Goal: Navigation & Orientation: Find specific page/section

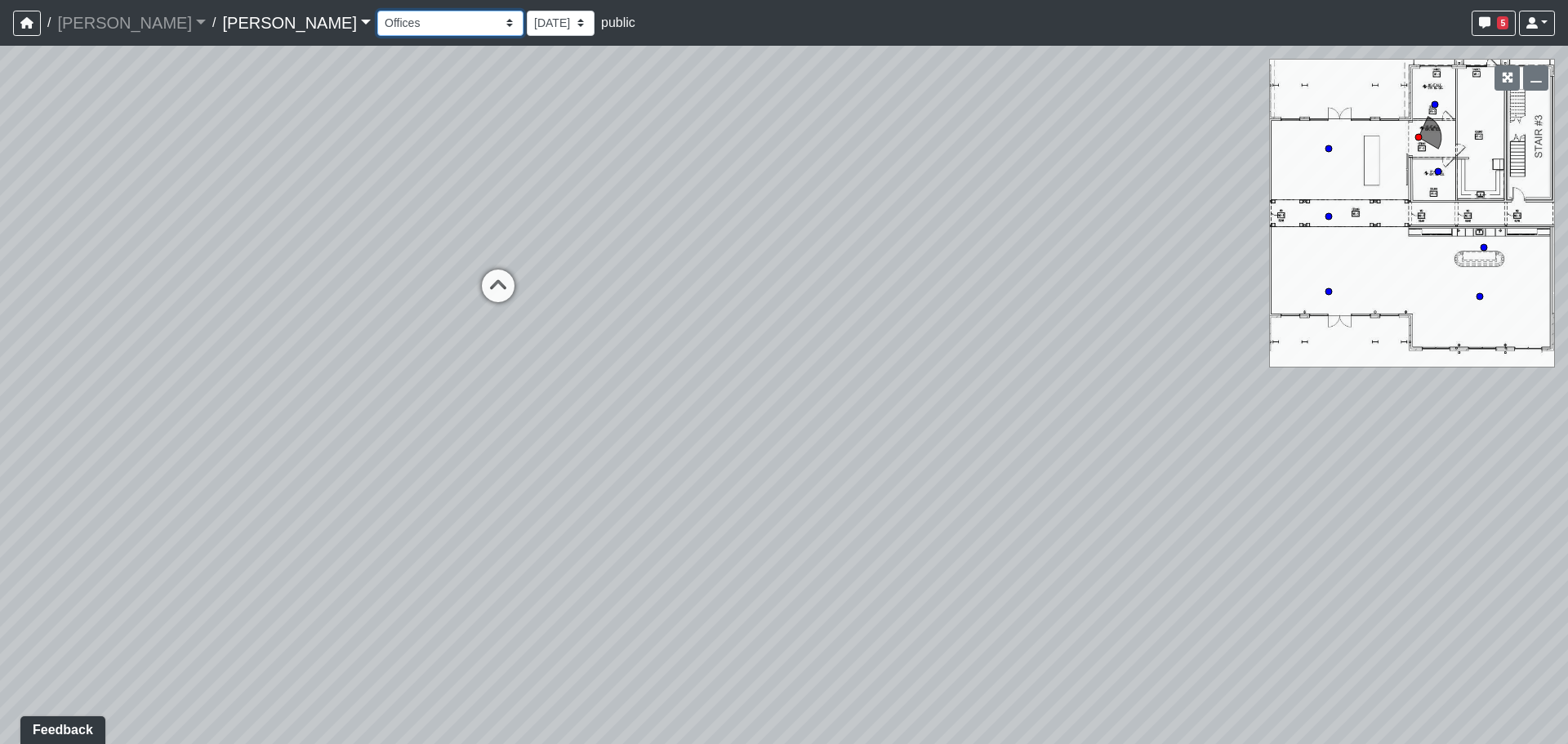
click at [378, 24] on select "Conference Room Conference Room 2 Counter Entrance Pod Pod 2 Pod Entry Carriage…" at bounding box center [450, 23] width 147 height 26
click at [527, 23] on select "[DATE] [DATE] [DATE] [DATE] [DATE] [DATE] [DATE] [DATE] [DATE] [DATE] [DATE] [D…" at bounding box center [561, 23] width 68 height 26
click at [527, 11] on select "[DATE] [DATE] [DATE] [DATE] [DATE] [DATE] [DATE] [DATE] [DATE] [DATE] [DATE] [D…" at bounding box center [561, 23] width 68 height 26
click at [1484, 293] on div "Loading... Office 1 Loading... Office 2 Loading... [GEOGRAPHIC_DATA]" at bounding box center [784, 394] width 1568 height 698
click at [1482, 297] on circle at bounding box center [1479, 296] width 6 height 6
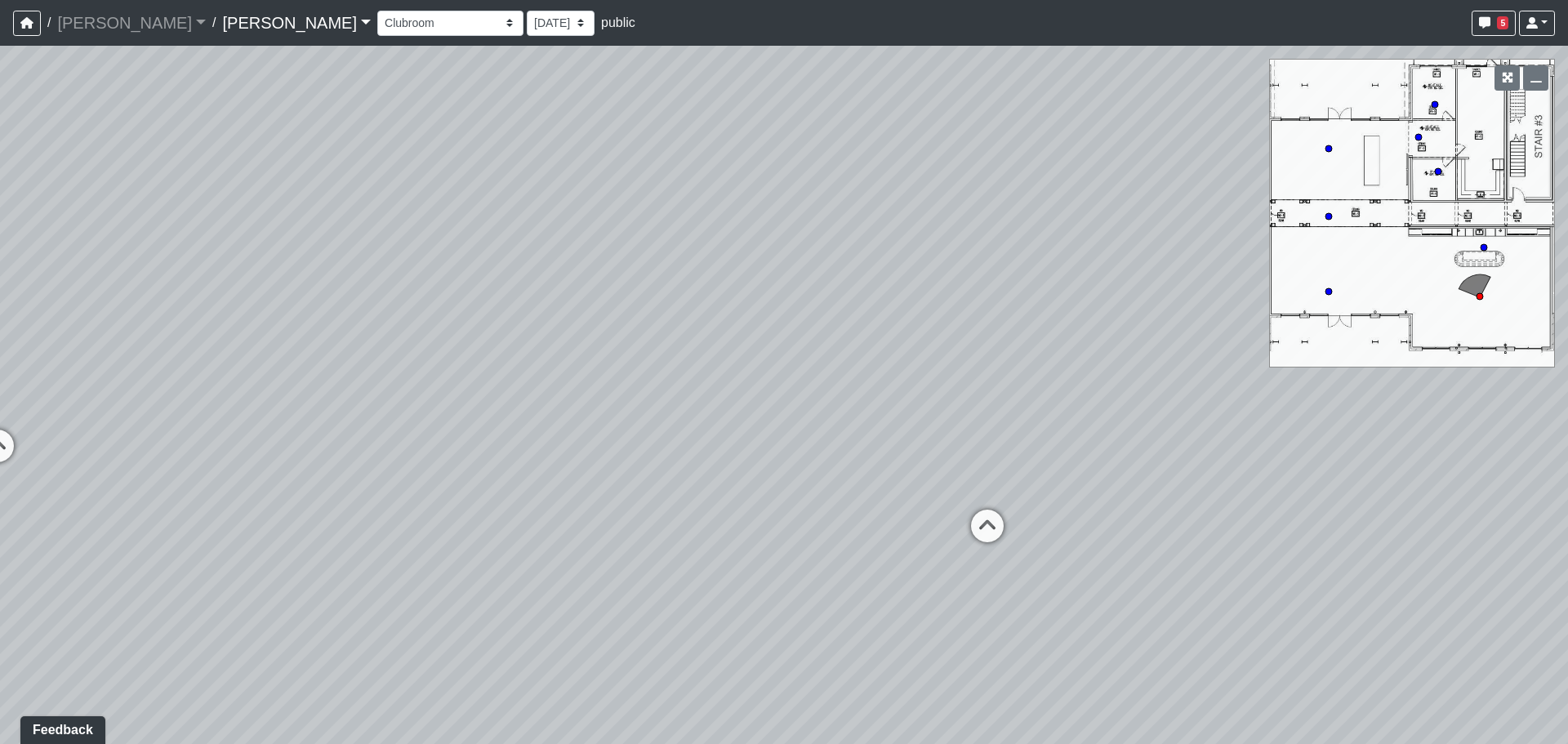
click at [1330, 295] on circle at bounding box center [1328, 291] width 6 height 6
drag, startPoint x: 645, startPoint y: 332, endPoint x: 1075, endPoint y: 344, distance: 430.2
click at [1075, 344] on div "Loading... Office 1 Loading... Office 2 Loading... Plaza Entry Loading... Loung…" at bounding box center [784, 394] width 1568 height 698
click at [731, 540] on icon at bounding box center [732, 534] width 49 height 49
click at [730, 524] on icon at bounding box center [720, 542] width 49 height 49
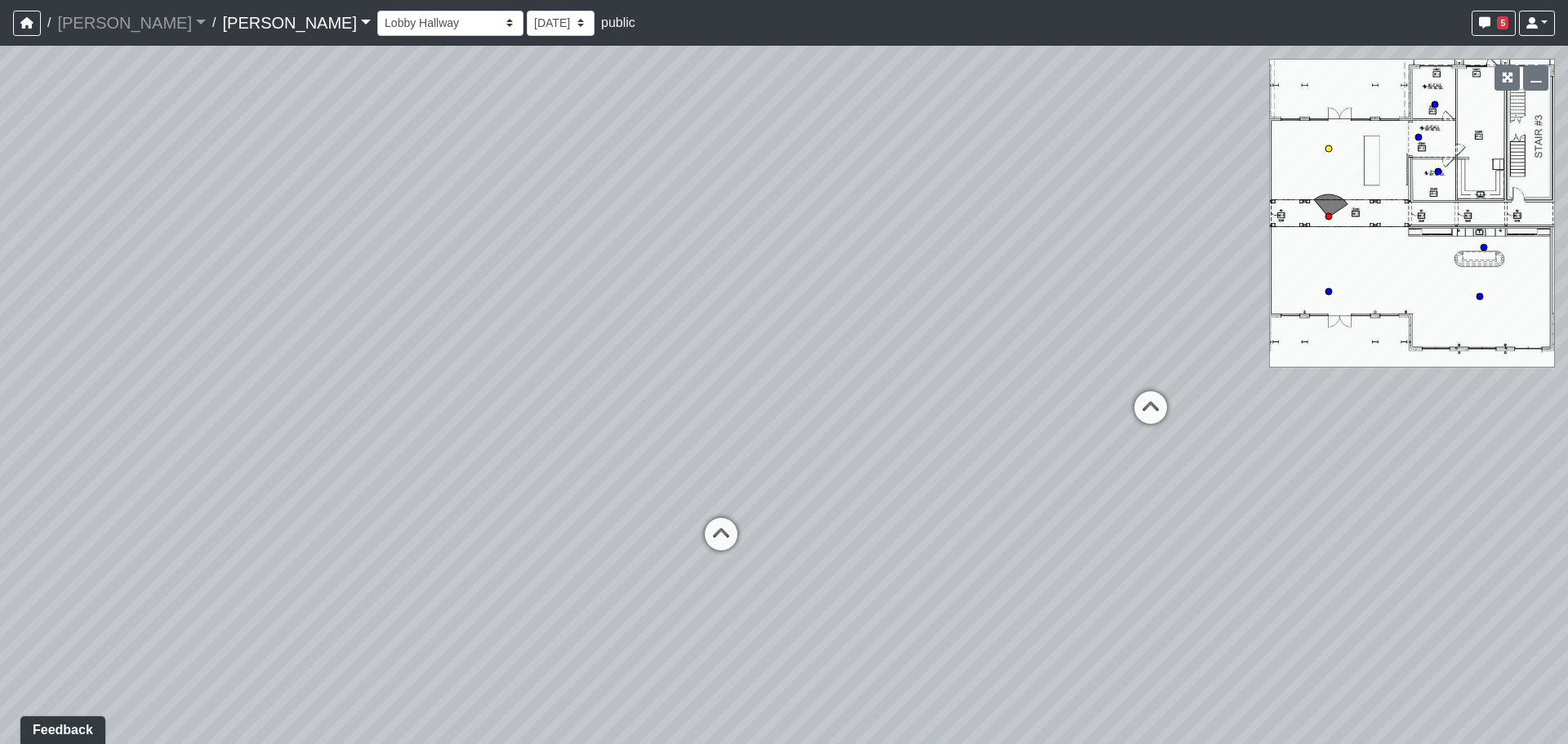
select select "p2qBsSh49QT1uyVXGRod36"
drag, startPoint x: 409, startPoint y: 360, endPoint x: 786, endPoint y: 397, distance: 378.8
click at [366, 359] on div "Loading... Office 1 Loading... Office 2 Loading... Plaza Entry Loading... Loung…" at bounding box center [784, 394] width 1568 height 698
drag, startPoint x: 1050, startPoint y: 400, endPoint x: 350, endPoint y: 418, distance: 700.2
click at [350, 418] on div "Loading... Office 1 Loading... Office 2 Loading... Plaza Entry Loading... Loung…" at bounding box center [784, 394] width 1568 height 698
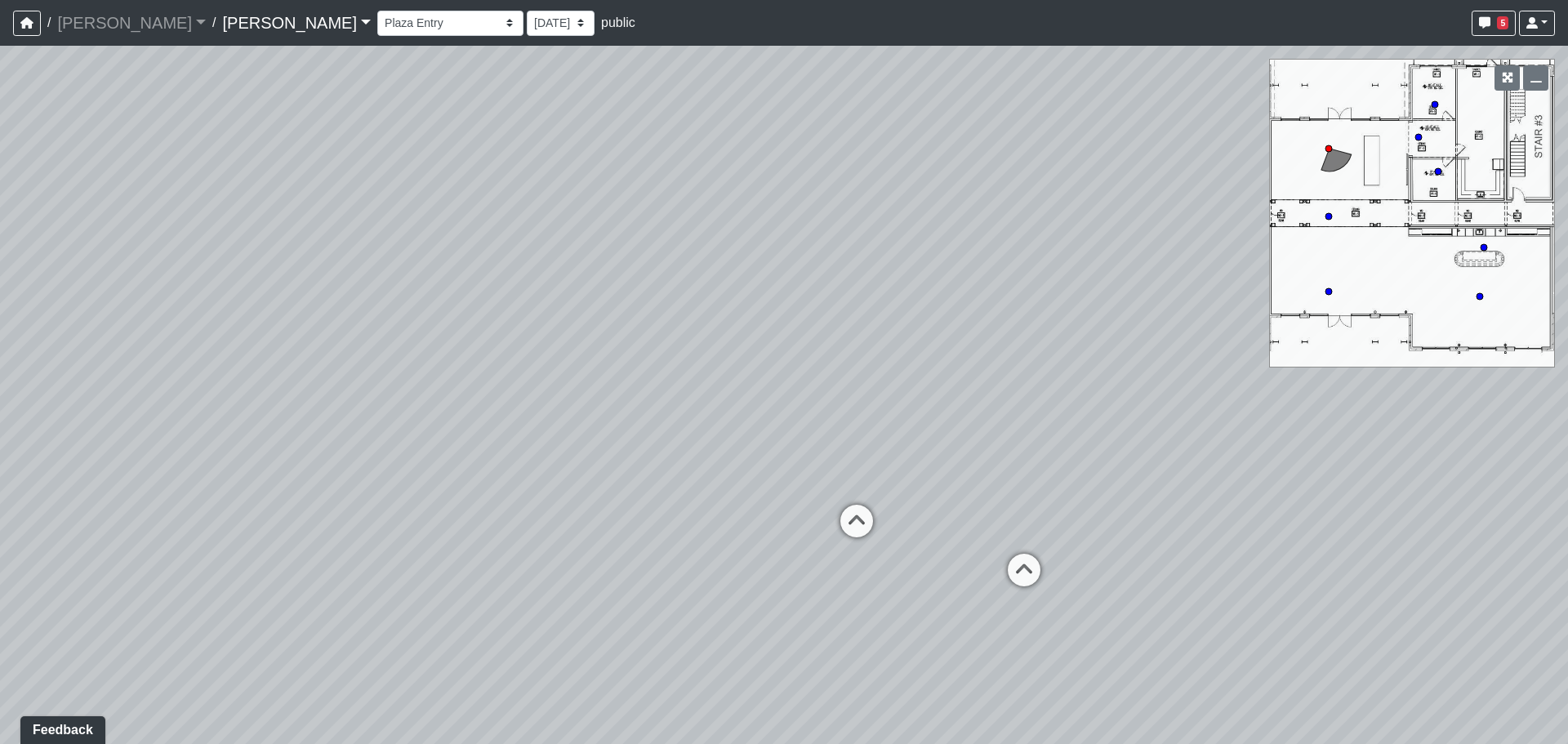
drag, startPoint x: 889, startPoint y: 394, endPoint x: 516, endPoint y: 506, distance: 389.5
click at [516, 506] on div "Loading... Office 1 Loading... Office 2 Loading... Plaza Entry Loading... Loung…" at bounding box center [784, 394] width 1568 height 698
drag, startPoint x: 1039, startPoint y: 451, endPoint x: 625, endPoint y: 400, distance: 417.1
click at [625, 400] on div "Loading... Office 1 Loading... Office 2 Loading... Plaza Entry Loading... Loung…" at bounding box center [784, 394] width 1568 height 698
